Goal: Information Seeking & Learning: Compare options

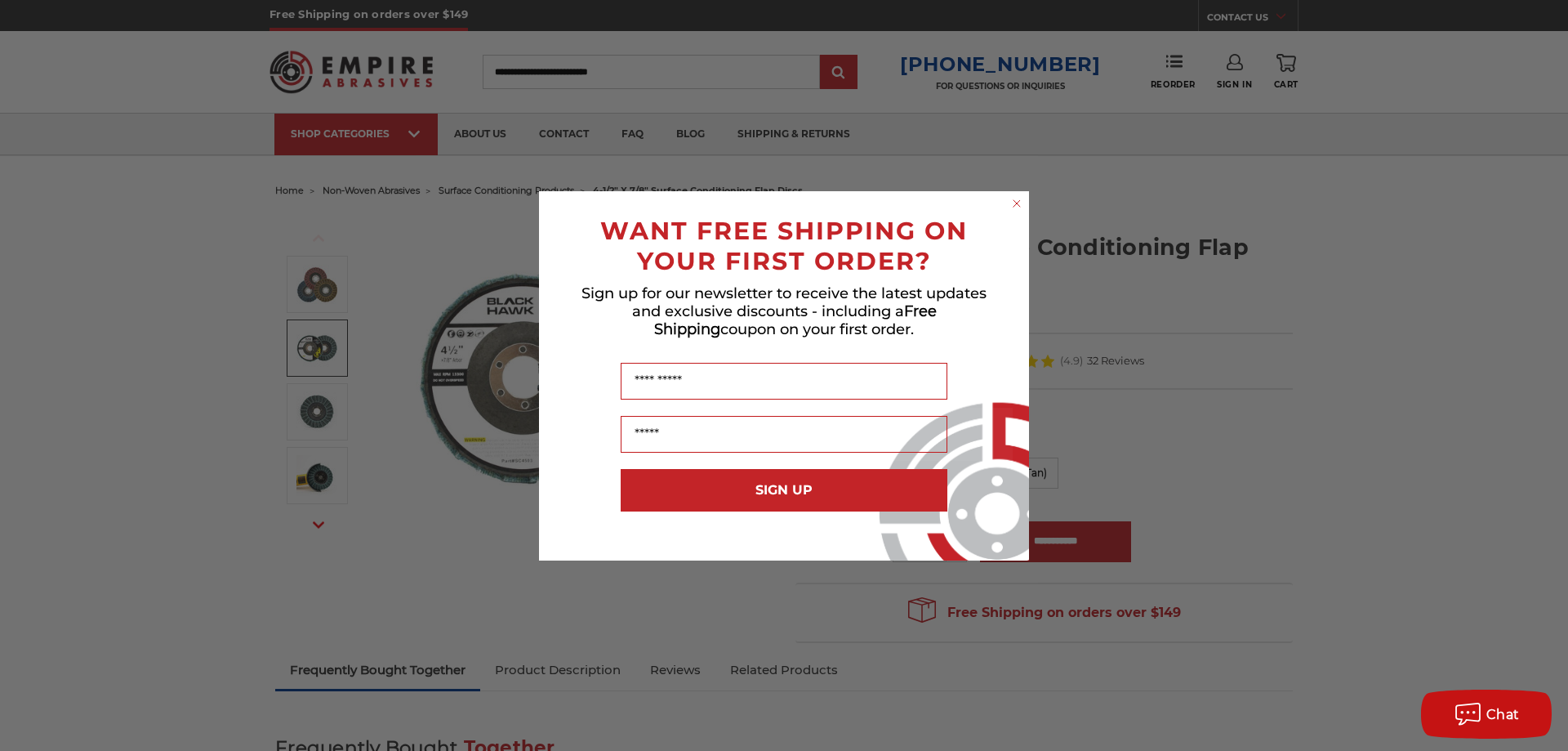
click at [1018, 202] on icon "Close dialog" at bounding box center [1016, 203] width 17 height 17
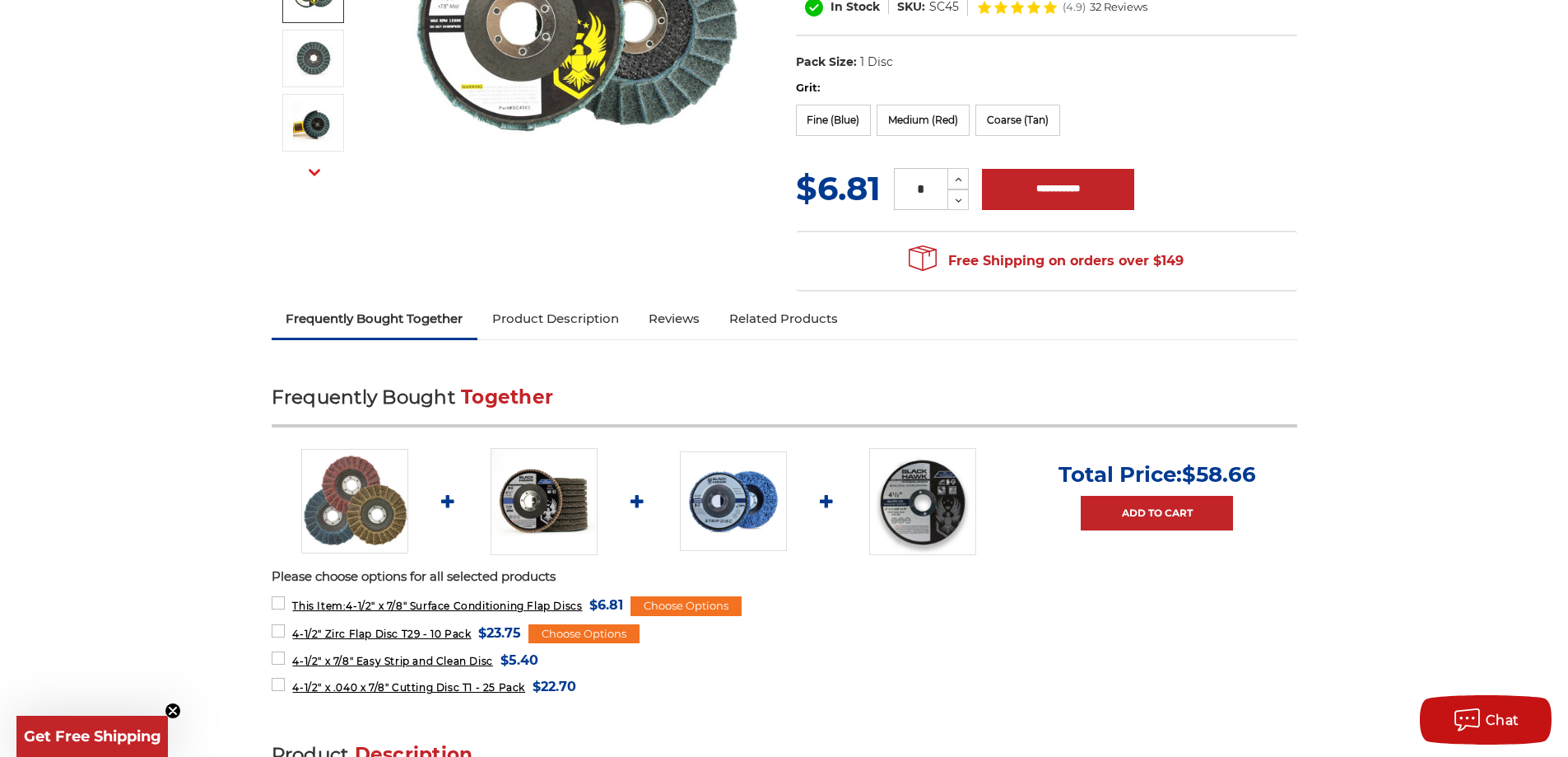
scroll to position [494, 0]
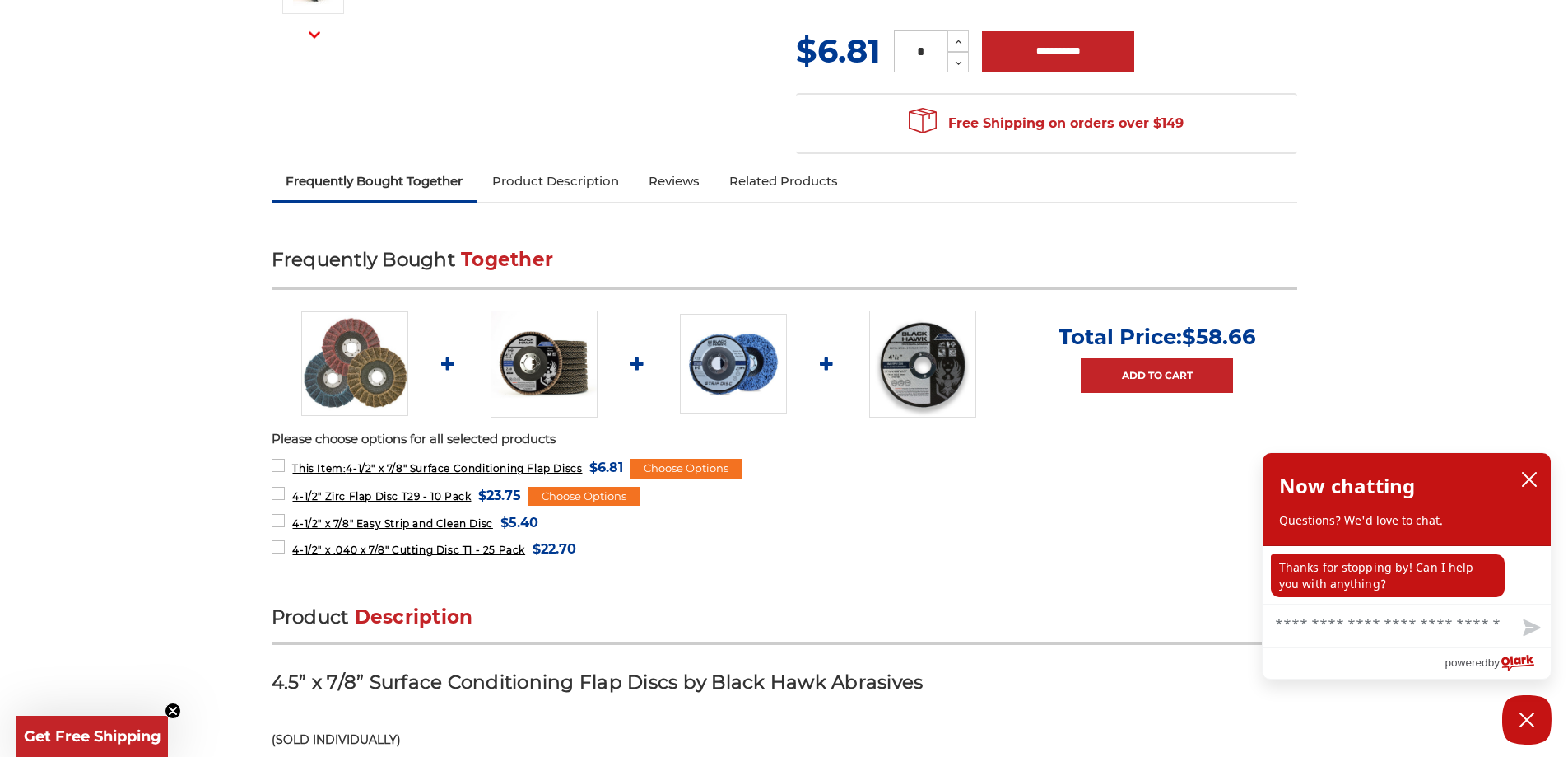
click at [741, 379] on img at bounding box center [733, 363] width 107 height 100
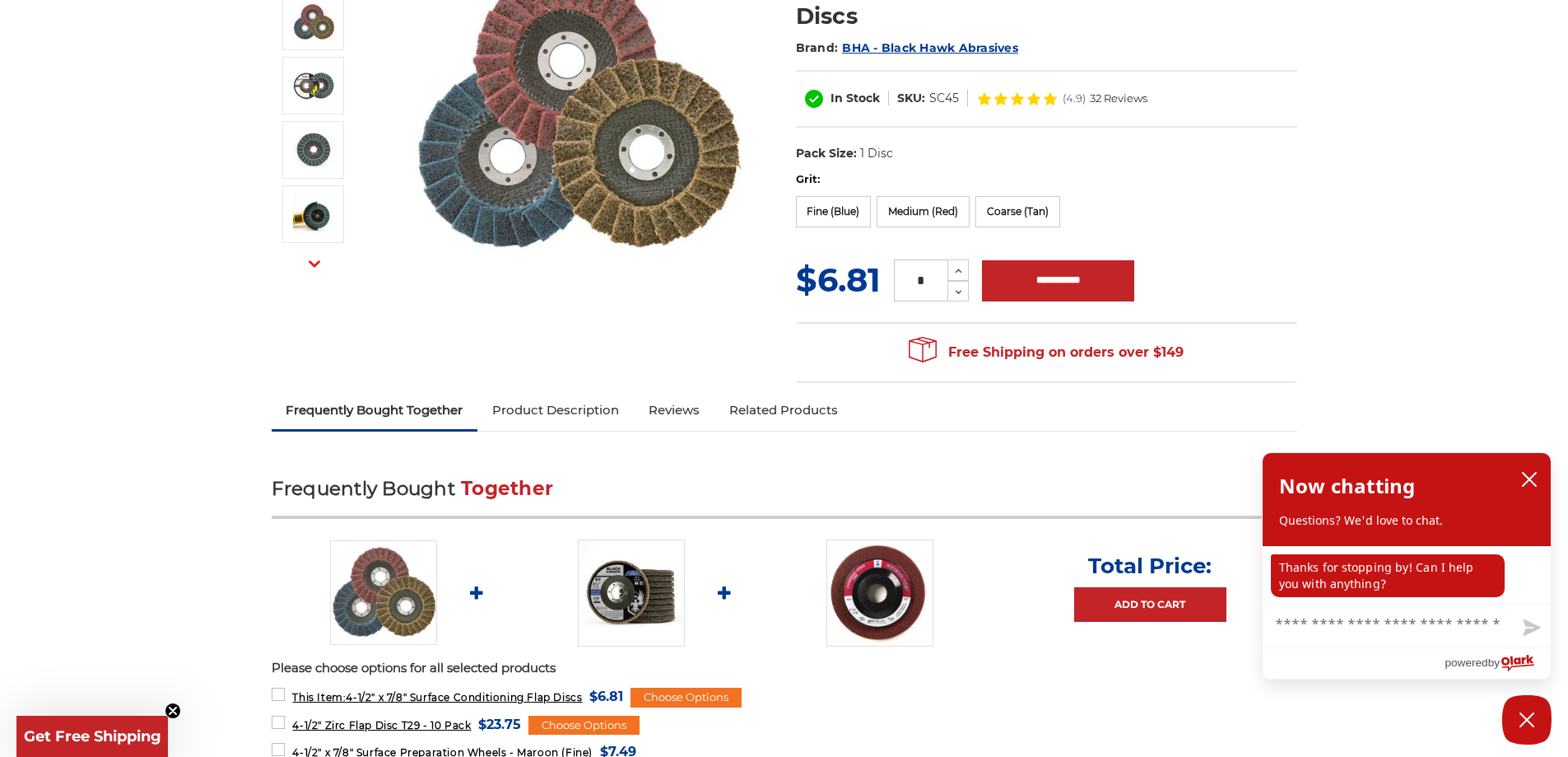
scroll to position [576, 0]
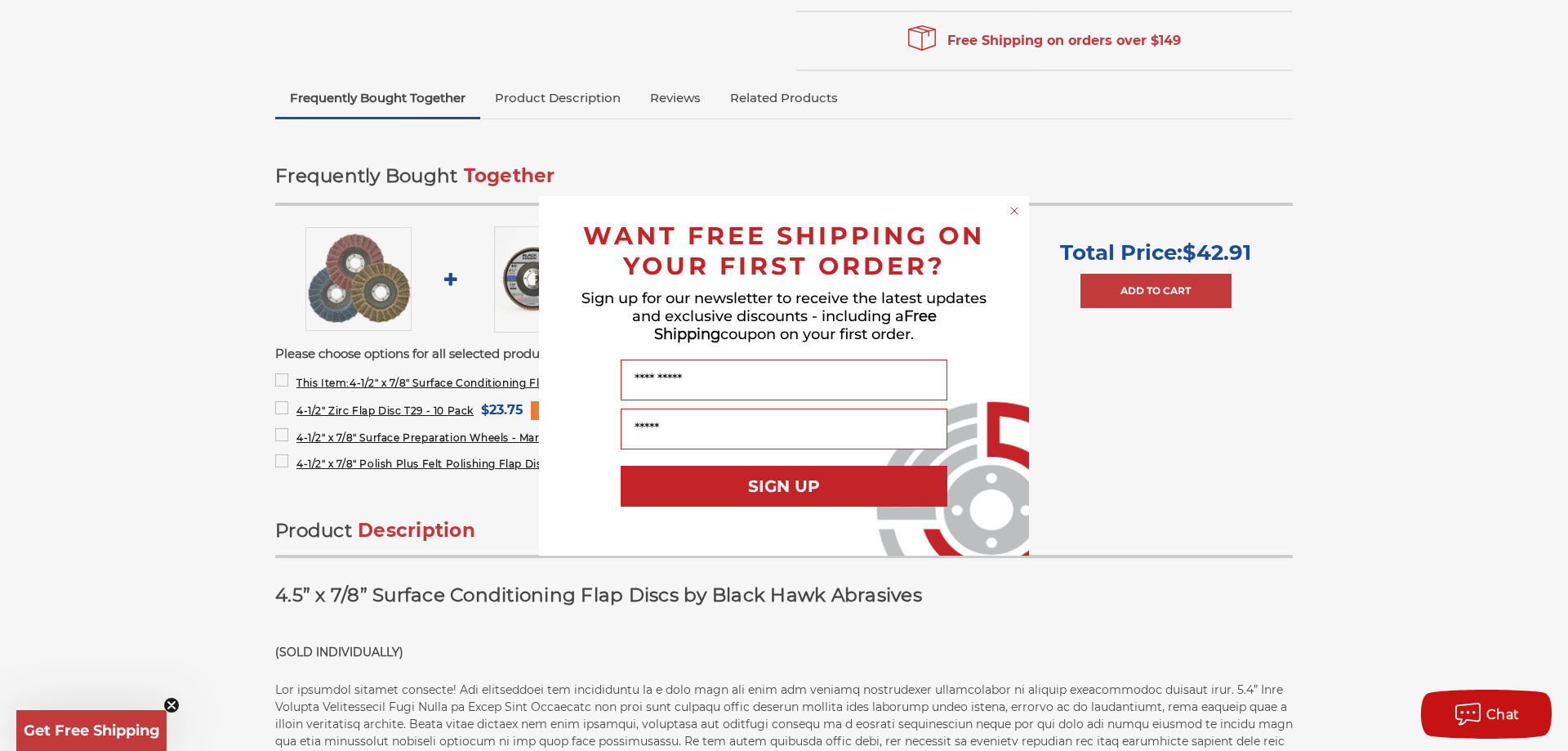
click at [1011, 210] on circle "Close dialog" at bounding box center [1014, 211] width 16 height 16
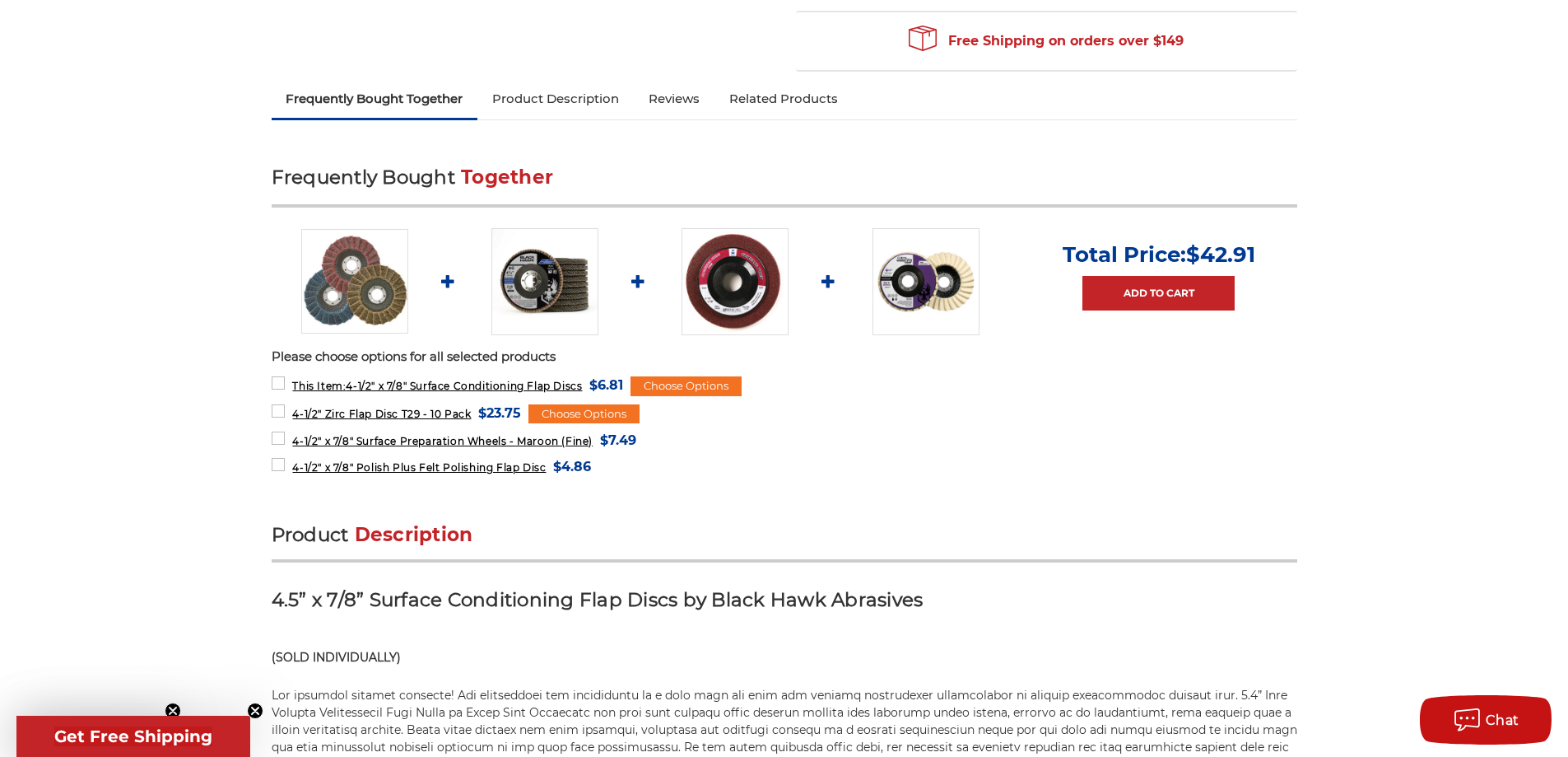
click at [920, 267] on img at bounding box center [926, 282] width 107 height 107
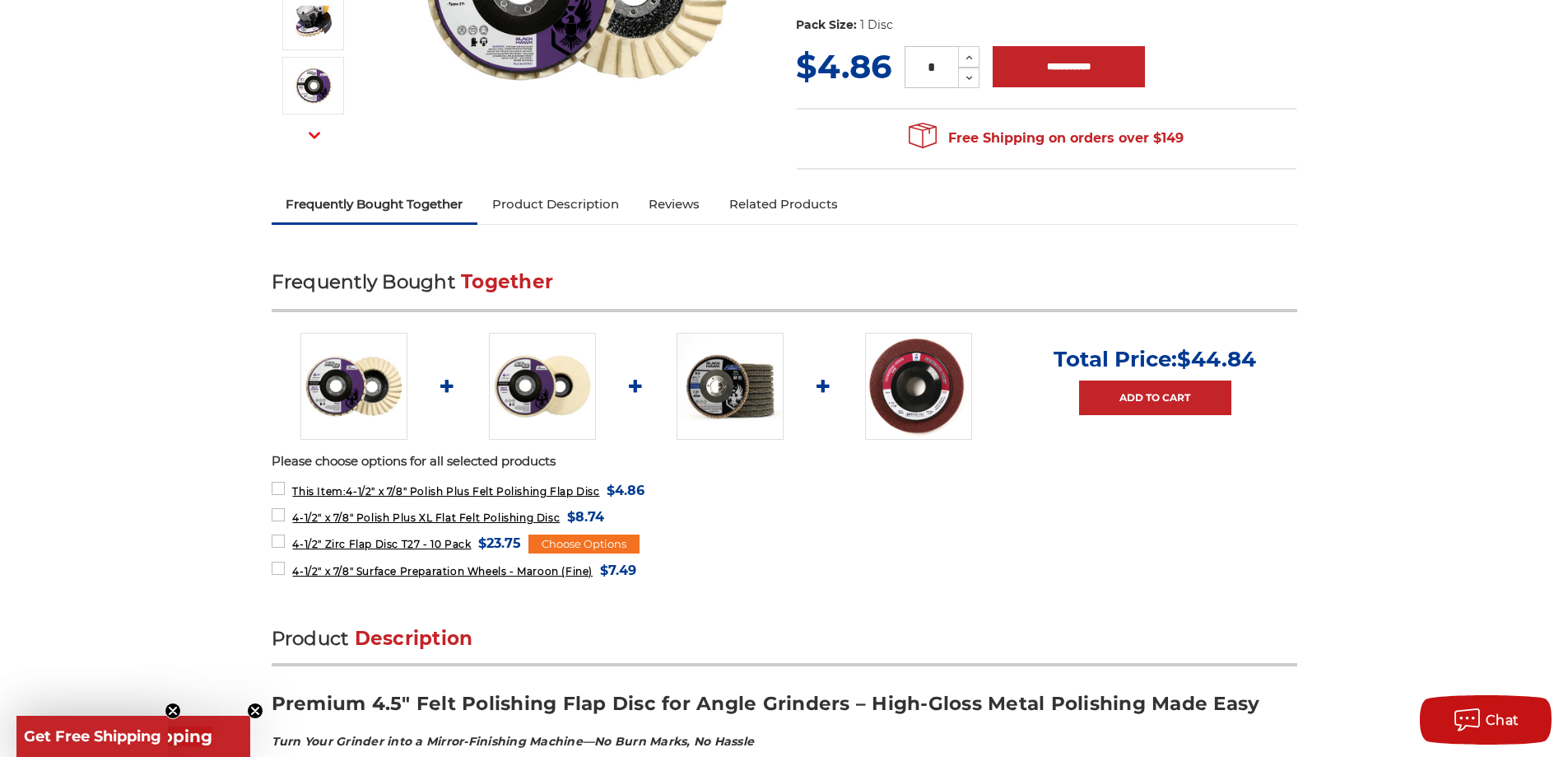
scroll to position [412, 0]
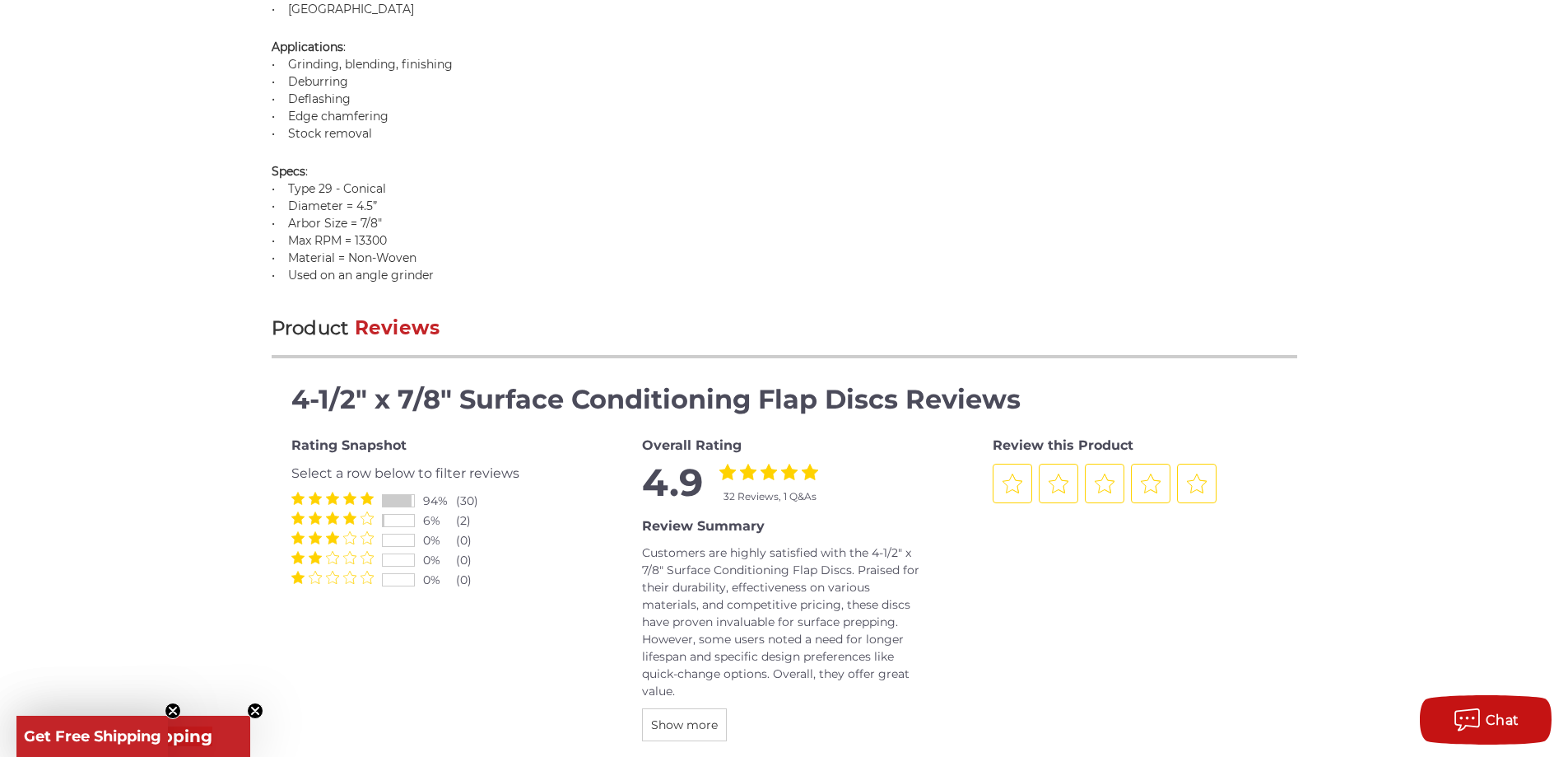
scroll to position [1892, 0]
